Goal: Task Accomplishment & Management: Manage account settings

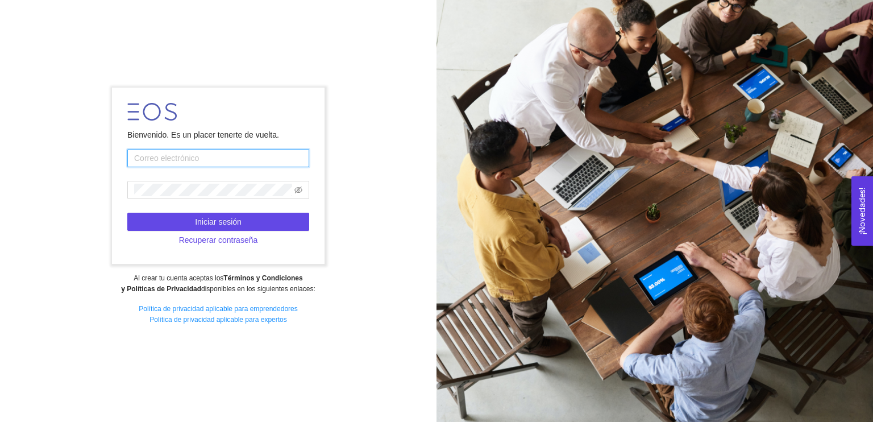
type input "grupoaztechmx@gmail.com"
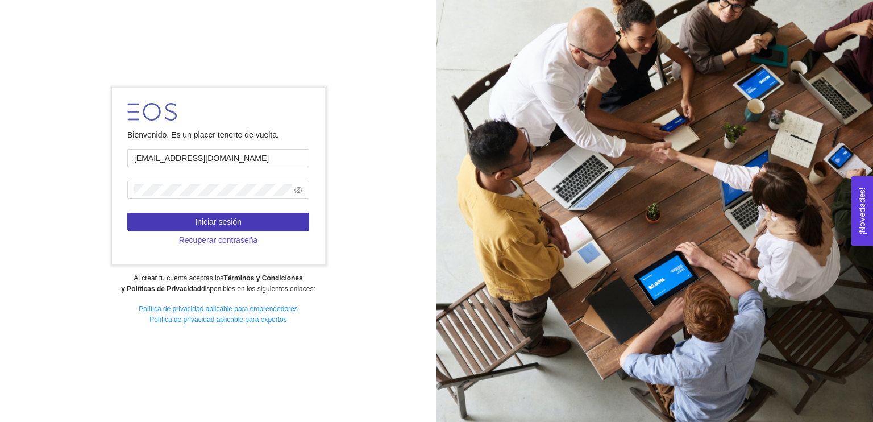
click at [288, 229] on button "Iniciar sesión" at bounding box center [218, 222] width 182 height 18
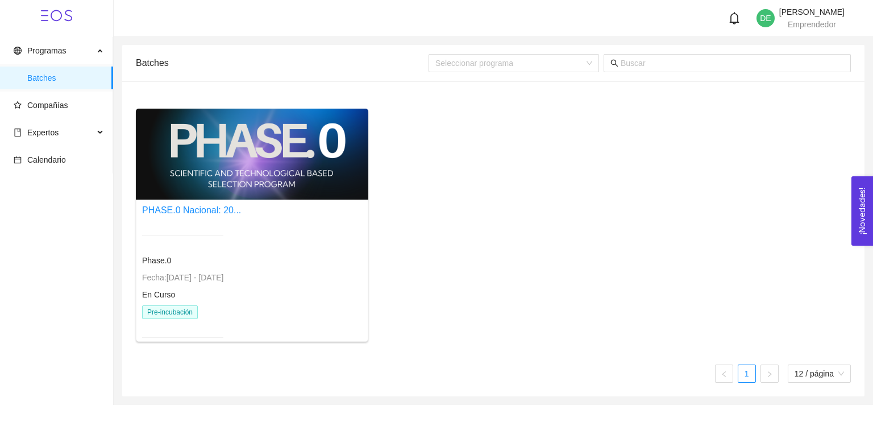
click at [287, 170] on div at bounding box center [252, 154] width 233 height 91
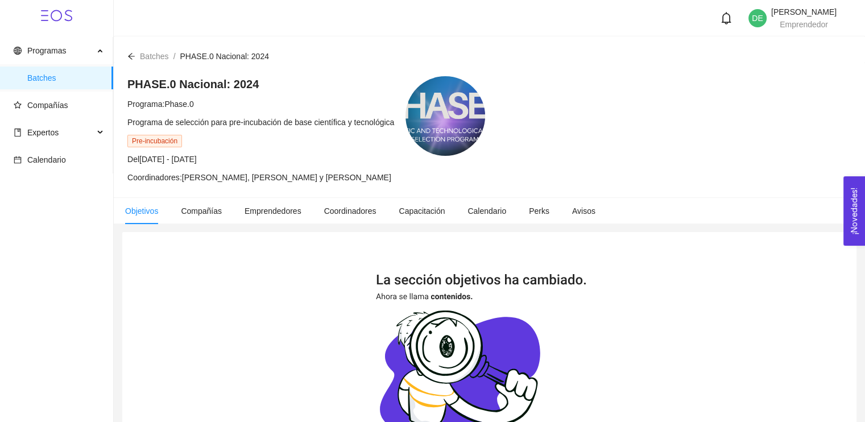
click at [437, 128] on div at bounding box center [445, 116] width 80 height 80
click at [43, 61] on span "Programas" at bounding box center [54, 50] width 80 height 23
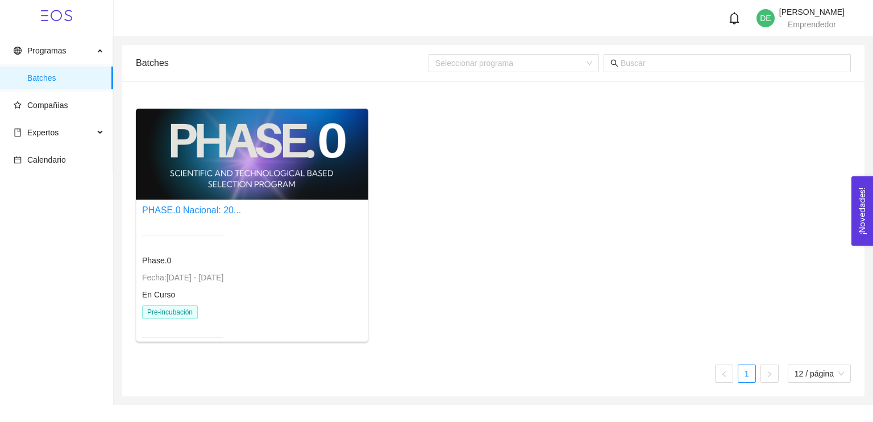
click at [194, 281] on span "Fecha: 24/01/2024 - 31/12/2026" at bounding box center [182, 277] width 81 height 9
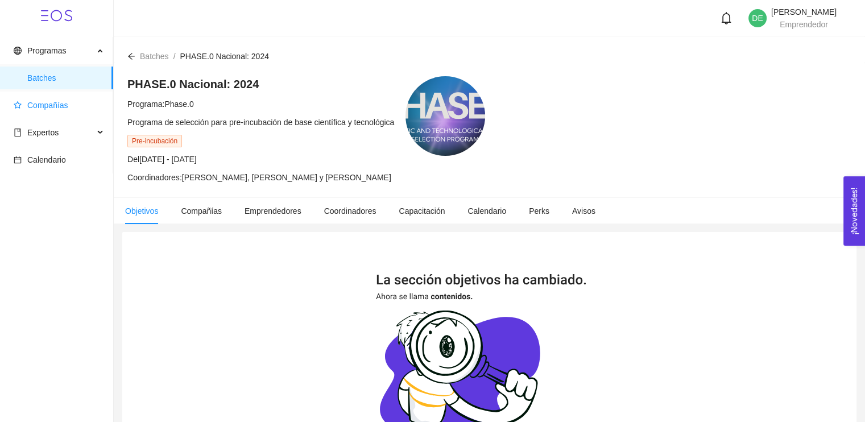
click at [42, 101] on span "Compañías" at bounding box center [47, 105] width 41 height 9
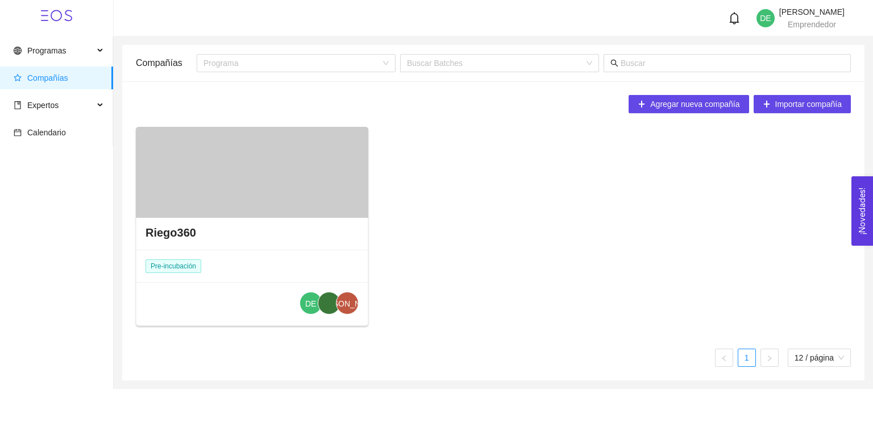
click at [202, 234] on div "Riego360" at bounding box center [251, 232] width 231 height 34
click at [156, 223] on div "Riego360" at bounding box center [251, 232] width 231 height 34
click at [165, 238] on h4 "Riego360" at bounding box center [171, 233] width 51 height 16
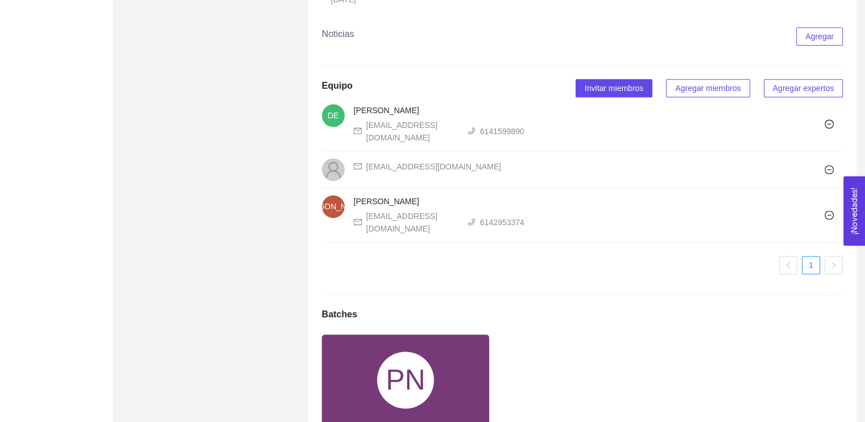
scroll to position [1665, 0]
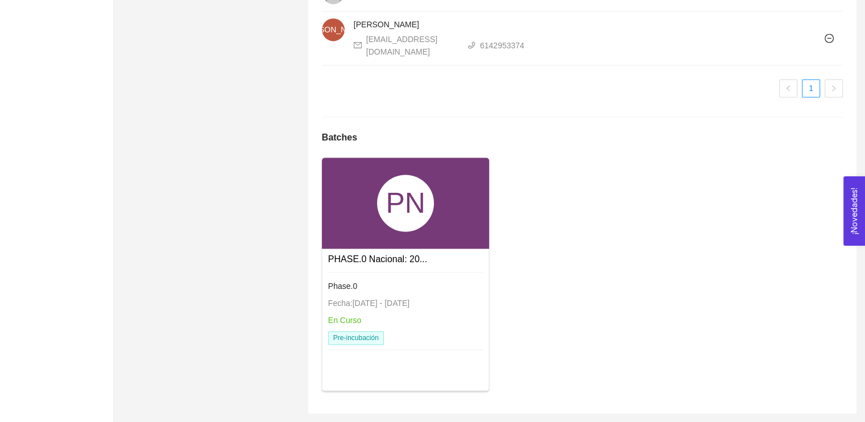
click at [380, 288] on div "Phase.0" at bounding box center [405, 286] width 155 height 13
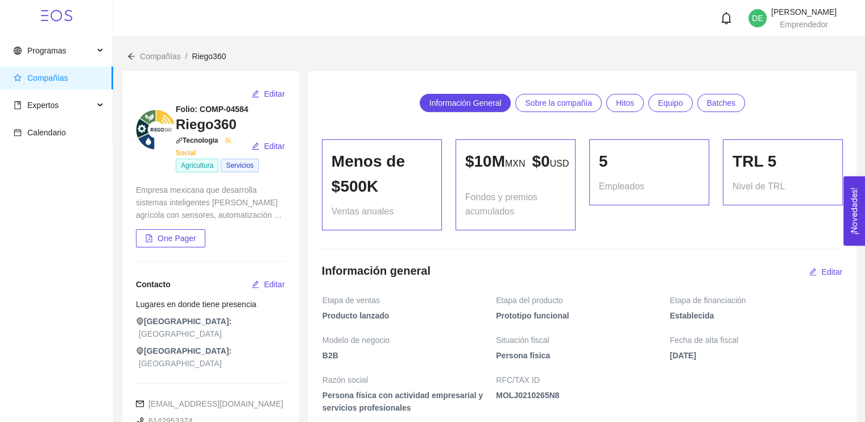
click at [48, 16] on icon at bounding box center [56, 15] width 31 height 31
click at [28, 47] on span "Programas" at bounding box center [46, 50] width 39 height 9
